Goal: Task Accomplishment & Management: Use online tool/utility

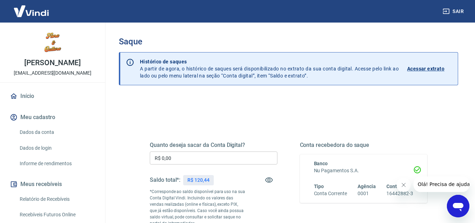
click at [245, 156] on input "R$ 0,00" at bounding box center [214, 157] width 128 height 13
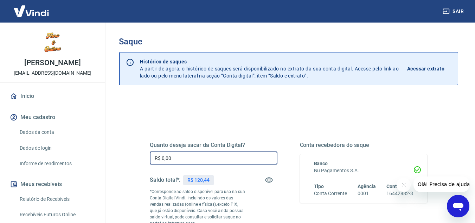
click at [245, 156] on input "R$ 0,00" at bounding box center [214, 157] width 128 height 13
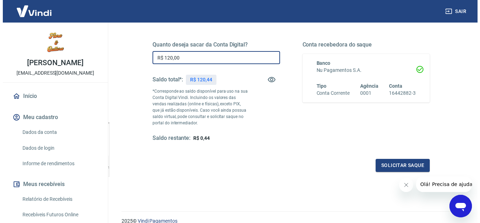
scroll to position [131, 0]
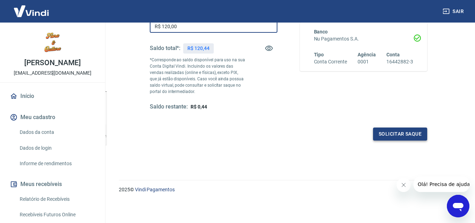
type input "R$ 120,00"
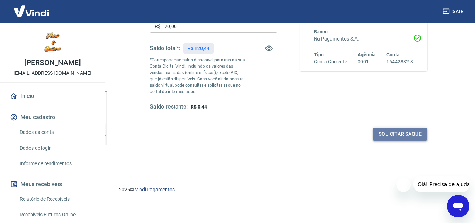
click at [392, 131] on button "Solicitar saque" at bounding box center [400, 133] width 54 height 13
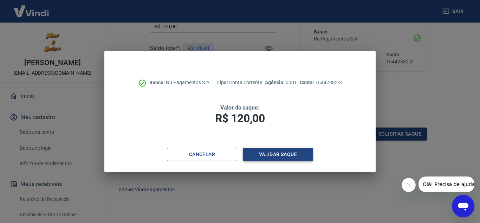
click at [286, 156] on button "Validar saque" at bounding box center [278, 154] width 70 height 13
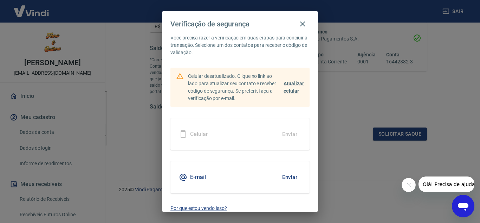
scroll to position [21, 0]
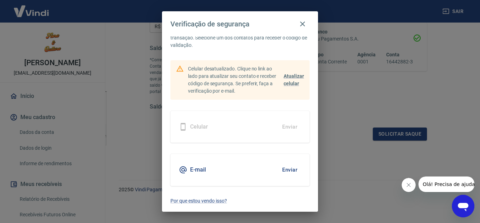
click at [285, 169] on button "Enviar" at bounding box center [289, 169] width 23 height 15
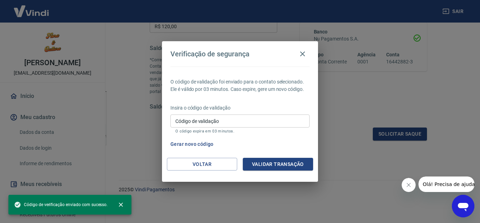
click at [260, 120] on input "Código de validação" at bounding box center [239, 120] width 139 height 13
paste input "876608"
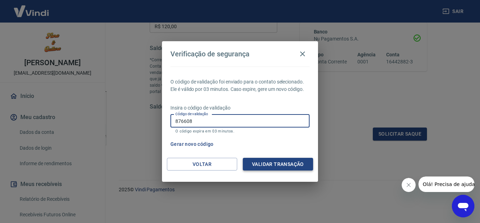
type input "876608"
click at [271, 166] on button "Validar transação" at bounding box center [278, 163] width 70 height 13
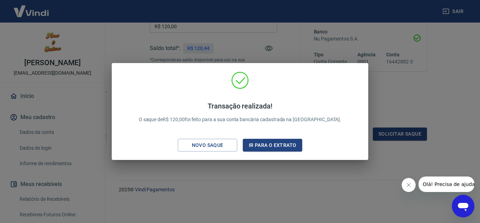
click at [292, 138] on div "Transação realizada! O saque de R$ 120,00 foi feito para a sua conta bancária c…" at bounding box center [239, 112] width 245 height 83
